Goal: Browse casually

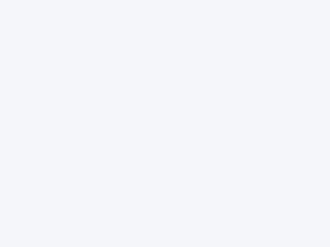
click at [165, 124] on div at bounding box center [165, 123] width 330 height 247
